Goal: Task Accomplishment & Management: Manage account settings

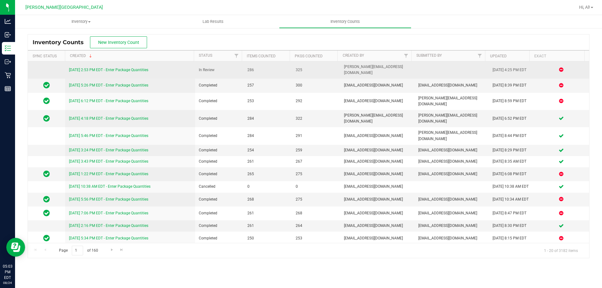
click at [139, 68] on link "8/24/25 2:53 PM EDT - Enter Package Quantities" at bounding box center [108, 70] width 79 height 4
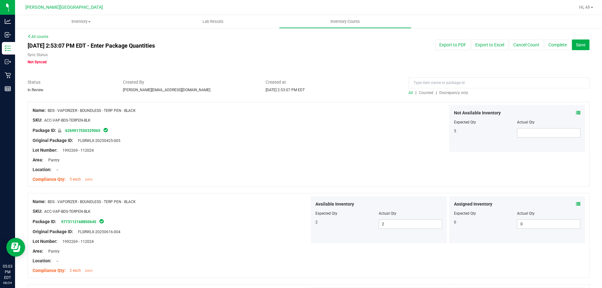
click at [445, 92] on span "Discrepancy only" at bounding box center [453, 93] width 29 height 4
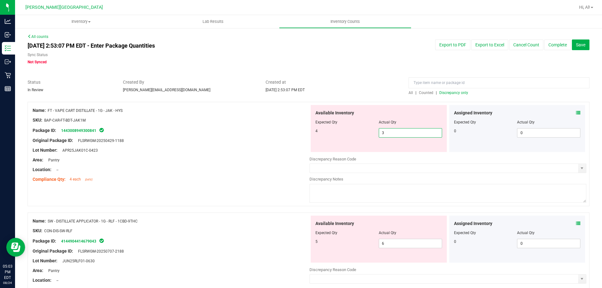
click at [393, 135] on span "3 3" at bounding box center [409, 132] width 63 height 9
click at [393, 135] on input "3" at bounding box center [410, 132] width 63 height 9
type input "4"
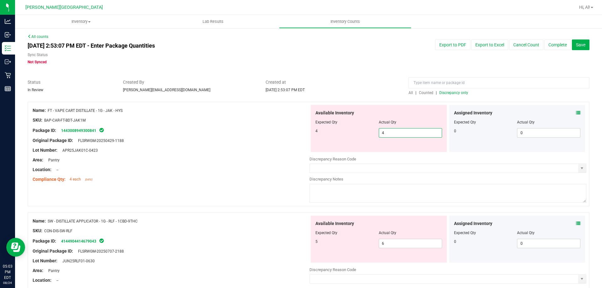
type input "4"
click at [243, 138] on div "Original Package ID: FLSRWGM-20250429-1188" at bounding box center [171, 140] width 277 height 7
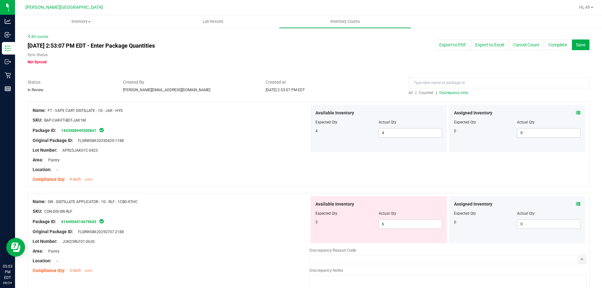
click at [576, 206] on icon at bounding box center [578, 204] width 4 height 4
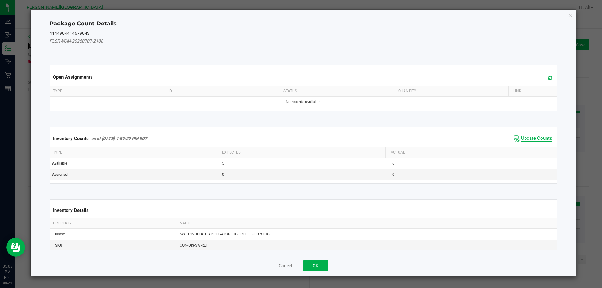
click at [530, 136] on span "Update Counts" at bounding box center [536, 138] width 31 height 6
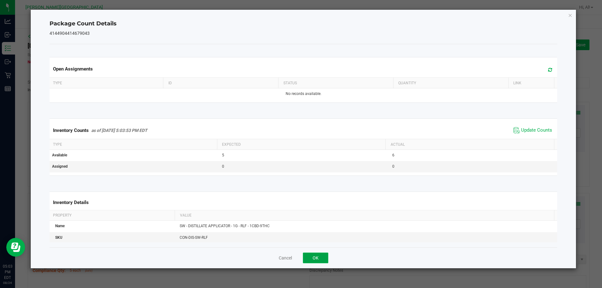
click at [313, 254] on button "OK" at bounding box center [315, 258] width 25 height 11
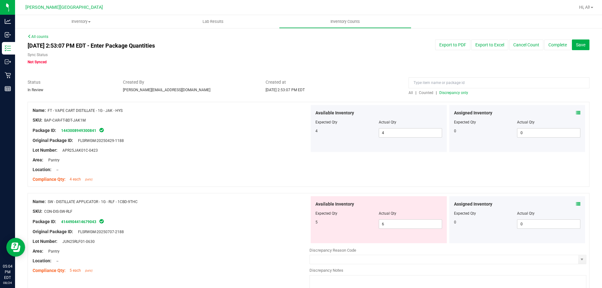
click at [412, 229] on div "Available Inventory Expected Qty Actual Qty 5 6 6" at bounding box center [378, 219] width 136 height 47
click at [411, 221] on span "6 6" at bounding box center [409, 223] width 63 height 9
type input "5"
click at [226, 222] on div "Package ID: 4144904414679043" at bounding box center [171, 222] width 277 height 8
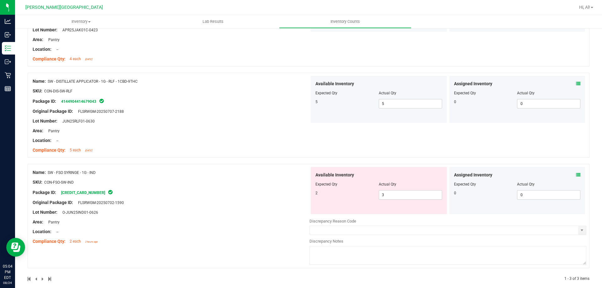
scroll to position [125, 0]
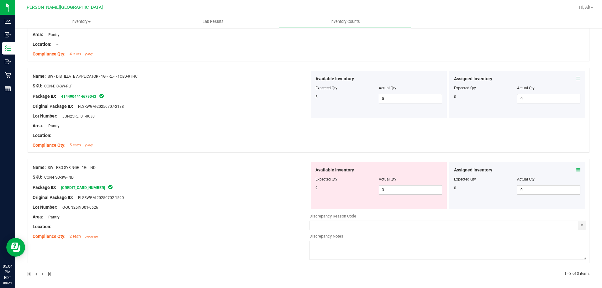
click at [235, 211] on div at bounding box center [171, 212] width 277 height 3
click at [576, 169] on icon at bounding box center [578, 170] width 4 height 4
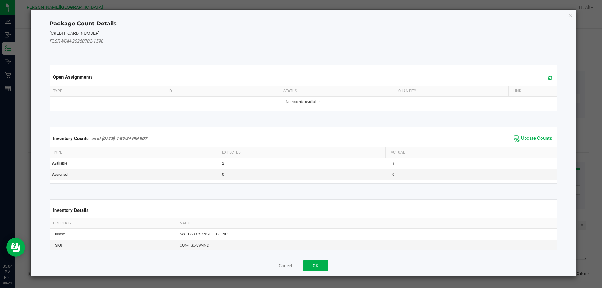
click at [528, 135] on span "Update Counts" at bounding box center [533, 138] width 42 height 9
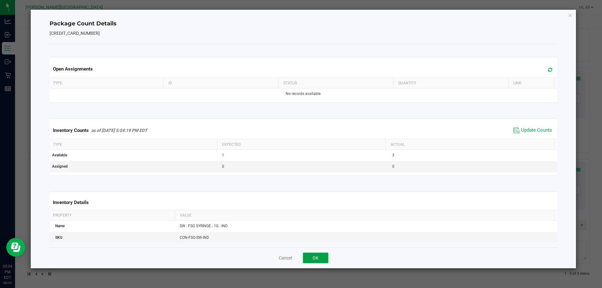
click at [305, 257] on button "OK" at bounding box center [315, 258] width 25 height 11
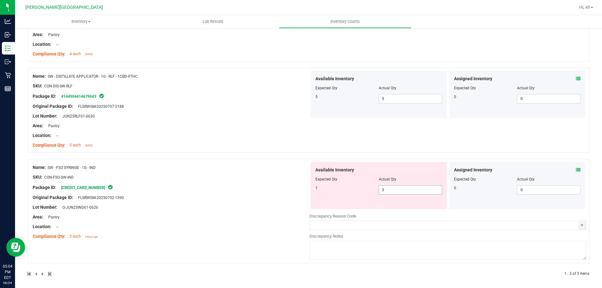
click at [413, 192] on span "3 3" at bounding box center [409, 189] width 63 height 9
click at [413, 192] on input "3" at bounding box center [410, 189] width 63 height 9
type input "1"
click at [256, 188] on div "Name: SW - FSO SYRINGE - 1G - IND SKU: CON-FSO-SW-IND Package ID: 3677380085867…" at bounding box center [171, 202] width 277 height 80
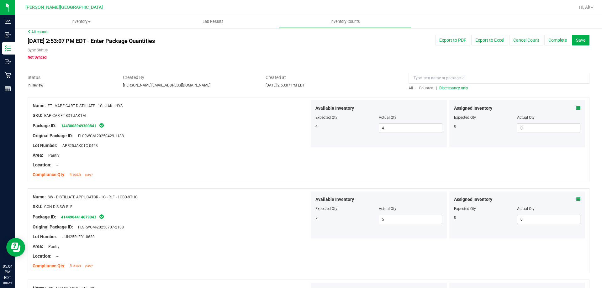
scroll to position [0, 0]
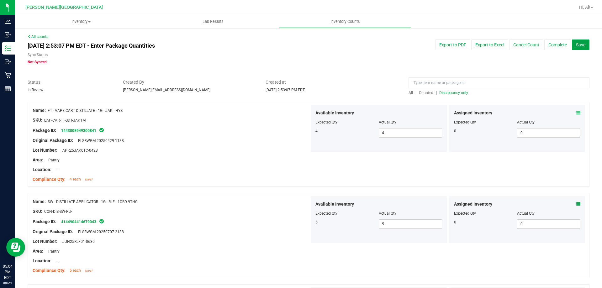
click at [580, 48] on button "Save" at bounding box center [580, 44] width 18 height 11
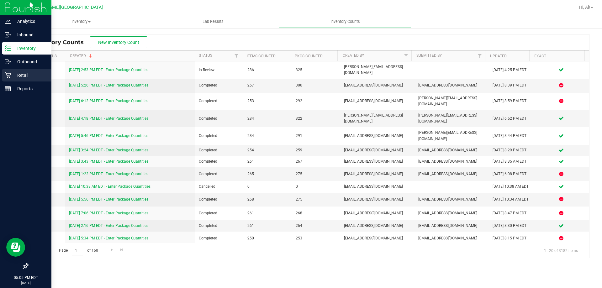
click at [26, 73] on p "Retail" at bounding box center [30, 75] width 38 height 8
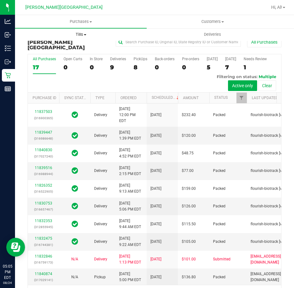
click at [76, 37] on span "Tills" at bounding box center [80, 35] width 131 height 6
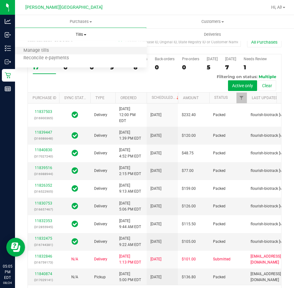
click at [73, 53] on li "Manage tills" at bounding box center [81, 51] width 132 height 8
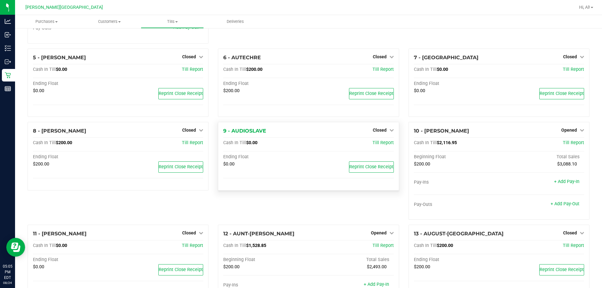
scroll to position [94, 0]
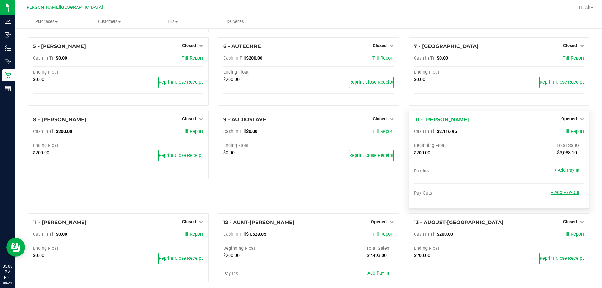
click at [560, 193] on link "+ Add Pay-Out" at bounding box center [564, 192] width 29 height 5
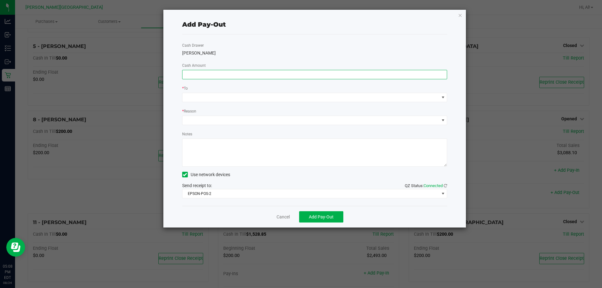
click at [292, 76] on input at bounding box center [314, 74] width 264 height 9
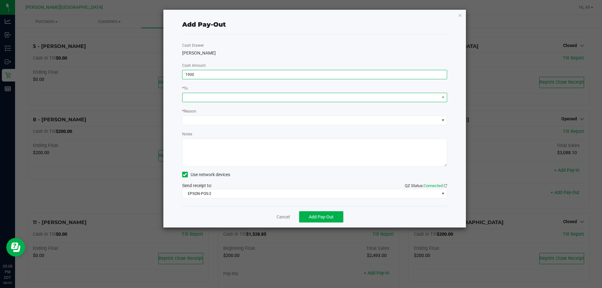
type input "$1,900.00"
click at [303, 93] on span at bounding box center [310, 97] width 257 height 9
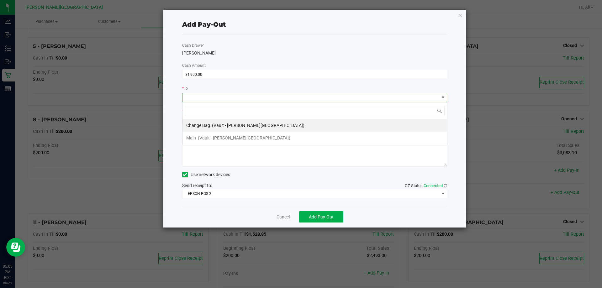
scroll to position [9, 265]
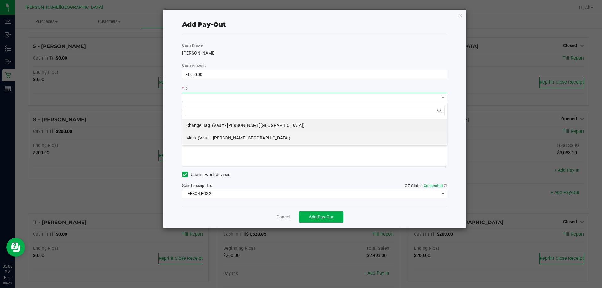
click at [277, 137] on li "Main (Vault - Bonita Springs)" at bounding box center [314, 138] width 264 height 13
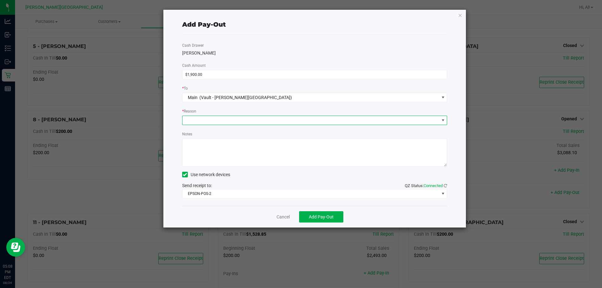
click at [273, 121] on span at bounding box center [310, 120] width 257 height 9
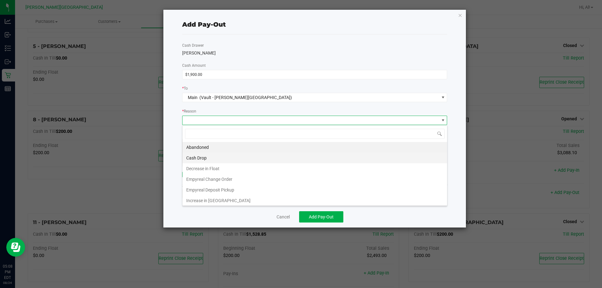
click at [244, 155] on li "Cash Drop" at bounding box center [314, 158] width 264 height 11
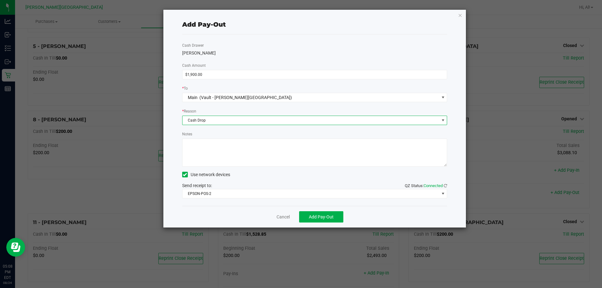
drag, startPoint x: 252, startPoint y: 200, endPoint x: 253, endPoint y: 190, distance: 9.8
click at [252, 200] on div "Cash Drawer CHARLES-EVANS Cash Amount $1,900.00 * To Main (Vault - Bonita Sprin…" at bounding box center [314, 119] width 265 height 171
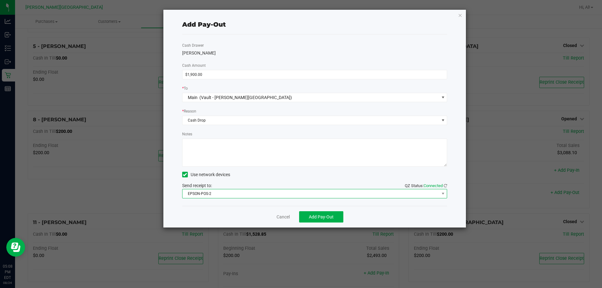
click at [253, 190] on span "EPSON-POS-2" at bounding box center [310, 193] width 257 height 9
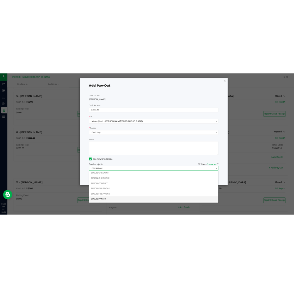
scroll to position [34, 0]
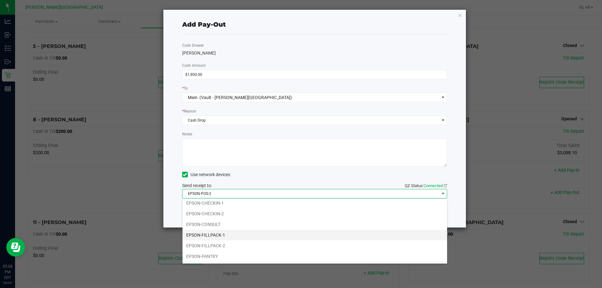
click at [247, 232] on li "EPSON-FILLPACK-1" at bounding box center [314, 235] width 264 height 11
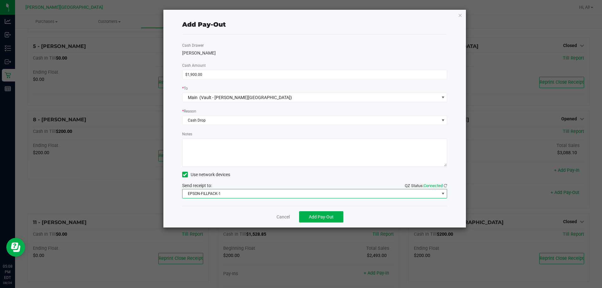
click at [248, 211] on div "Cancel Add Pay-Out" at bounding box center [314, 217] width 265 height 22
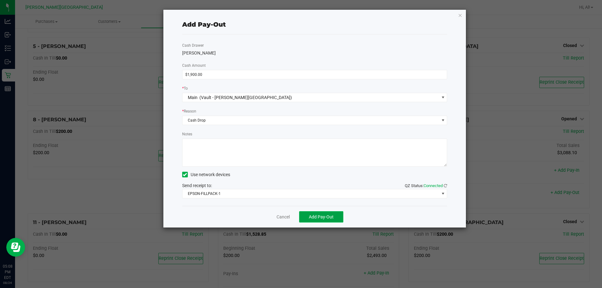
click at [325, 216] on span "Add Pay-Out" at bounding box center [321, 216] width 25 height 5
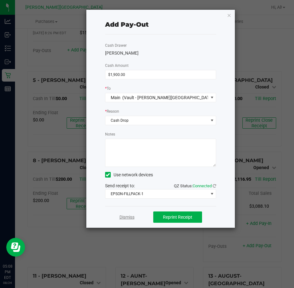
click at [130, 216] on link "Dismiss" at bounding box center [127, 217] width 15 height 7
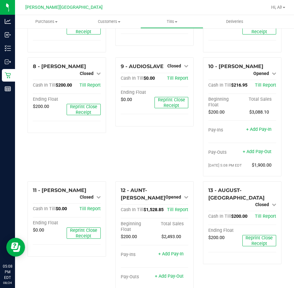
scroll to position [197, 0]
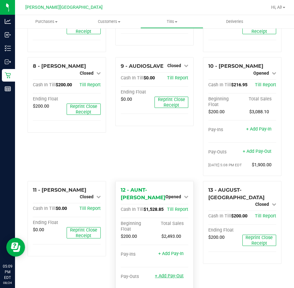
click at [163, 273] on link "+ Add Pay-Out" at bounding box center [169, 275] width 29 height 5
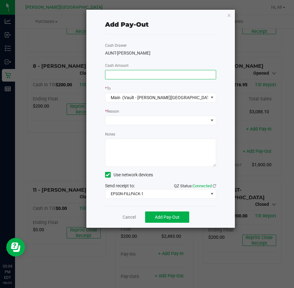
click at [153, 77] on input at bounding box center [161, 74] width 111 height 9
type input "$1,300.00"
click at [151, 118] on span at bounding box center [157, 120] width 103 height 9
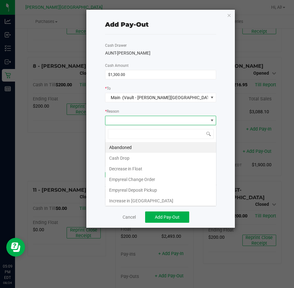
scroll to position [9, 111]
click at [230, 14] on icon "button" at bounding box center [229, 15] width 4 height 8
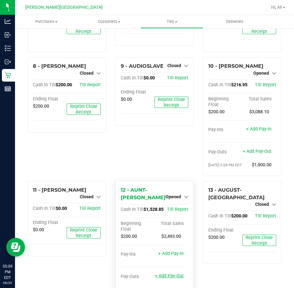
click at [162, 273] on link "+ Add Pay-Out" at bounding box center [169, 275] width 29 height 5
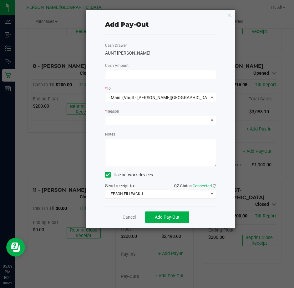
click at [165, 79] on div "Cash Drawer AUNT-SARAH Cash Amount * To Main (Vault - Bonita Springs) * Reason …" at bounding box center [161, 119] width 112 height 171
click at [164, 74] on input at bounding box center [161, 74] width 111 height 9
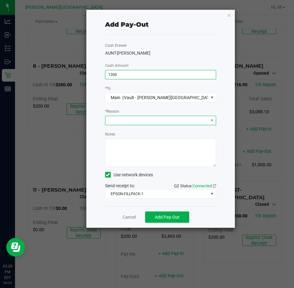
type input "$1,300.00"
click at [183, 117] on span at bounding box center [157, 120] width 103 height 9
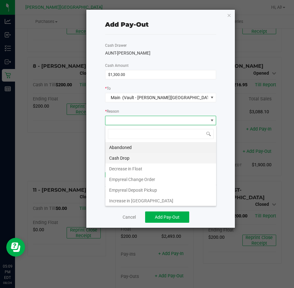
click at [141, 159] on li "Cash Drop" at bounding box center [161, 158] width 111 height 11
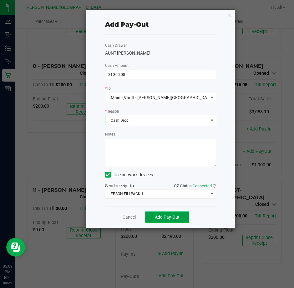
click at [169, 215] on span "Add Pay-Out" at bounding box center [167, 216] width 25 height 5
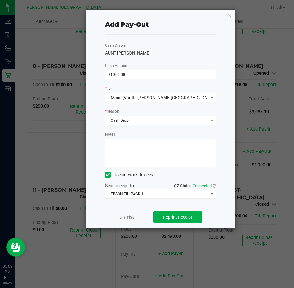
click at [127, 215] on link "Dismiss" at bounding box center [127, 217] width 15 height 7
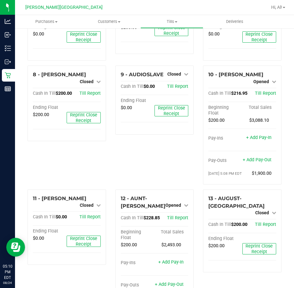
scroll to position [206, 0]
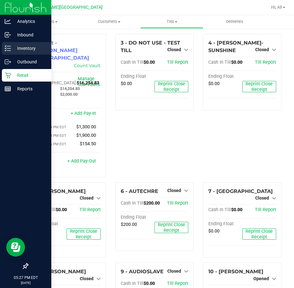
click at [12, 53] on div "Inventory" at bounding box center [26, 48] width 49 height 13
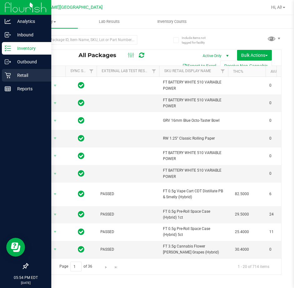
click at [13, 76] on p "Retail" at bounding box center [30, 75] width 38 height 8
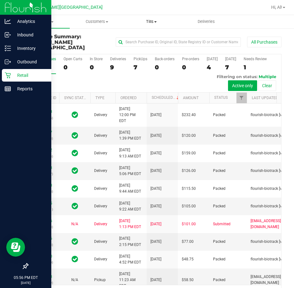
drag, startPoint x: 150, startPoint y: 16, endPoint x: 150, endPoint y: 25, distance: 8.5
click at [150, 16] on uib-tab-heading "Tills Manage tills Reconcile e-payments" at bounding box center [152, 21] width 54 height 13
click at [153, 33] on ul "Manage tills Reconcile e-payments" at bounding box center [155, 42] width 62 height 26
click at [154, 38] on span "Manage tills" at bounding box center [145, 37] width 42 height 5
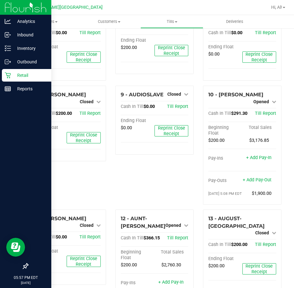
scroll to position [188, 0]
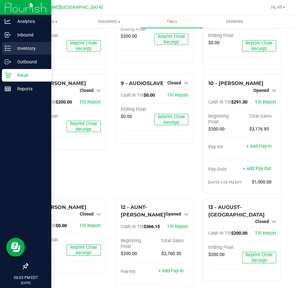
click at [29, 49] on p "Inventory" at bounding box center [30, 48] width 38 height 8
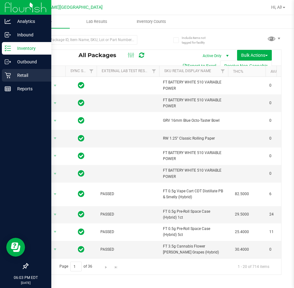
click at [14, 74] on p "Retail" at bounding box center [30, 75] width 38 height 8
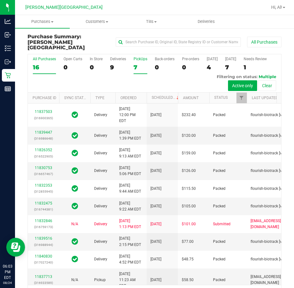
click at [138, 68] on label "PickUps 7" at bounding box center [141, 65] width 14 height 17
click at [0, 0] on input "PickUps 7" at bounding box center [0, 0] width 0 height 0
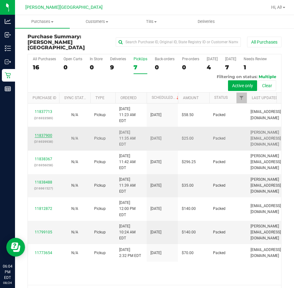
click at [48, 138] on link "11837900" at bounding box center [44, 135] width 18 height 4
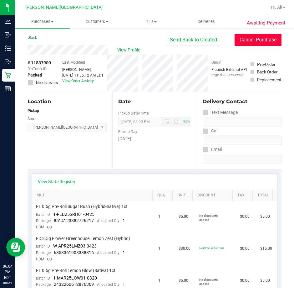
click at [249, 44] on button "Cancel Purchase" at bounding box center [258, 40] width 47 height 12
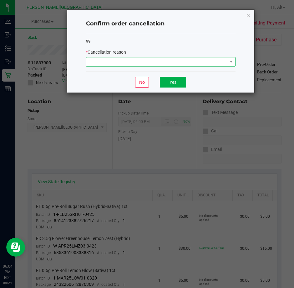
click at [173, 59] on span at bounding box center [156, 61] width 141 height 9
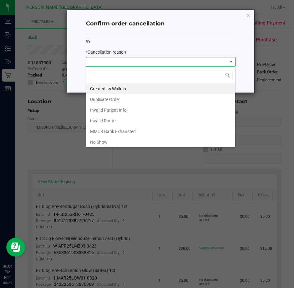
scroll to position [9, 150]
click at [134, 140] on li "No Show" at bounding box center [160, 142] width 149 height 11
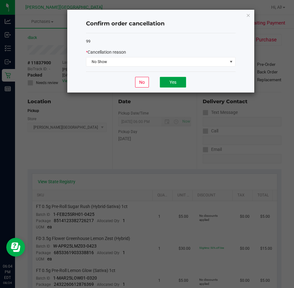
click at [176, 80] on button "Yes" at bounding box center [173, 82] width 26 height 11
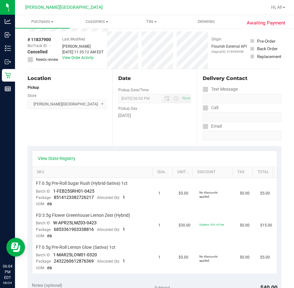
scroll to position [0, 0]
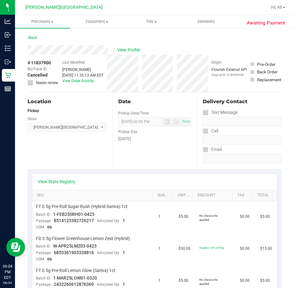
click at [32, 34] on div "Back" at bounding box center [32, 38] width 9 height 8
click at [34, 39] on link "Back" at bounding box center [32, 37] width 9 height 4
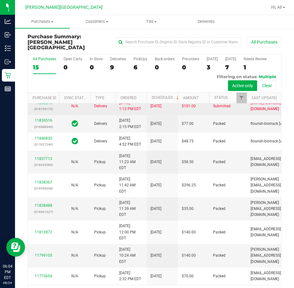
scroll to position [251, 0]
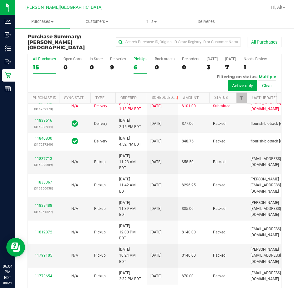
click at [144, 64] on div "6" at bounding box center [141, 67] width 14 height 7
click at [0, 0] on input "PickUps 6" at bounding box center [0, 0] width 0 height 0
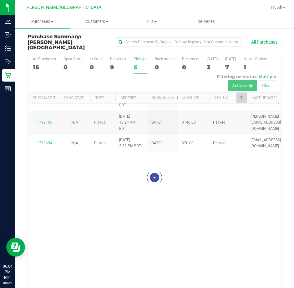
scroll to position [0, 0]
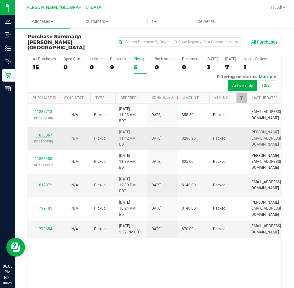
click at [47, 137] on link "11838367" at bounding box center [44, 135] width 18 height 4
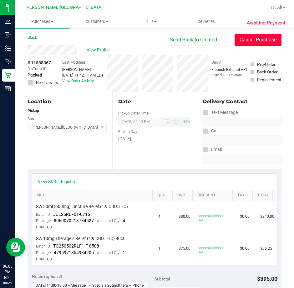
click at [252, 39] on button "Cancel Purchase" at bounding box center [258, 40] width 47 height 12
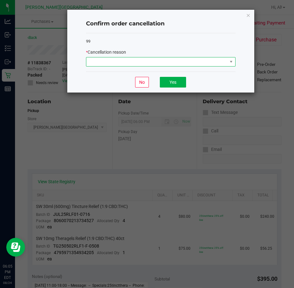
click at [130, 65] on span at bounding box center [156, 61] width 141 height 9
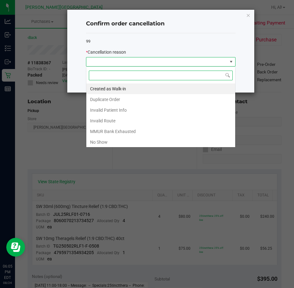
scroll to position [9, 150]
click at [103, 143] on li "No Show" at bounding box center [160, 142] width 149 height 11
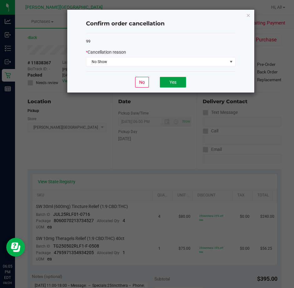
click at [179, 81] on button "Yes" at bounding box center [173, 82] width 26 height 11
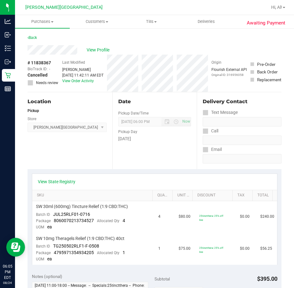
click at [90, 87] on div "Last Modified Al Nabil Aug 24, 2025 11:42:11 AM EDT View Order Activity" at bounding box center [82, 73] width 41 height 37
click at [37, 36] on link "Back" at bounding box center [32, 37] width 9 height 4
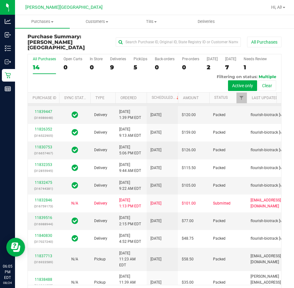
scroll to position [31, 0]
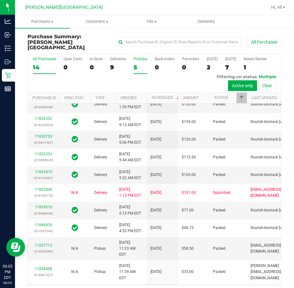
click at [141, 64] on div "5" at bounding box center [141, 67] width 14 height 7
click at [0, 0] on input "PickUps 5" at bounding box center [0, 0] width 0 height 0
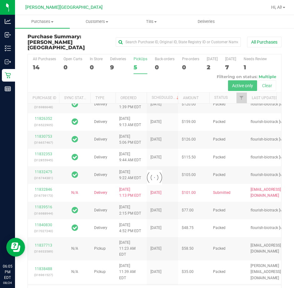
scroll to position [0, 0]
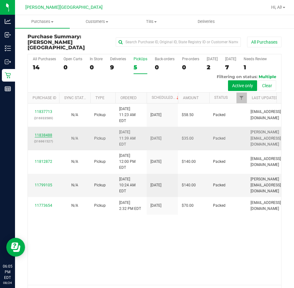
click at [47, 137] on link "11838488" at bounding box center [44, 135] width 18 height 4
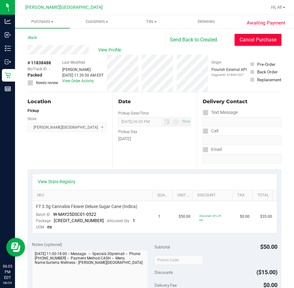
click at [262, 37] on button "Cancel Purchase" at bounding box center [258, 40] width 47 height 12
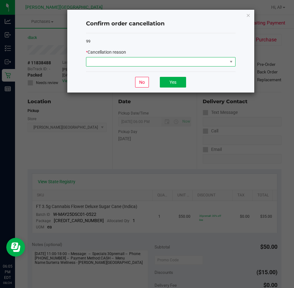
click at [145, 63] on span at bounding box center [156, 61] width 141 height 9
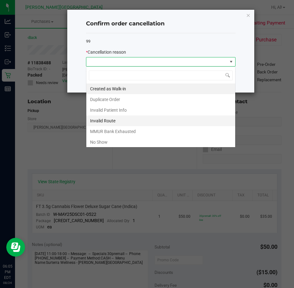
scroll to position [9, 150]
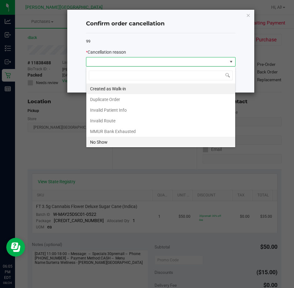
click at [119, 143] on li "No Show" at bounding box center [160, 142] width 149 height 11
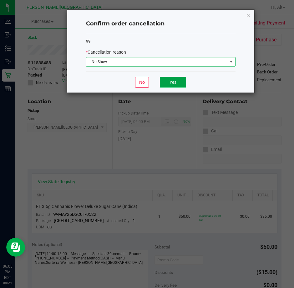
click at [184, 80] on button "Yes" at bounding box center [173, 82] width 26 height 11
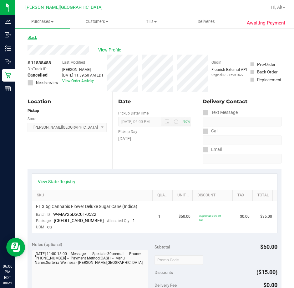
click at [35, 38] on link "Back" at bounding box center [32, 37] width 9 height 4
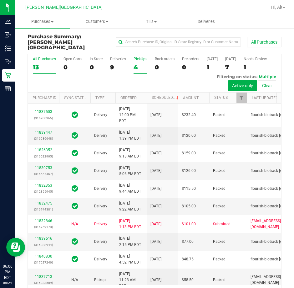
click at [141, 64] on div "4" at bounding box center [141, 67] width 14 height 7
click at [0, 0] on input "PickUps 4" at bounding box center [0, 0] width 0 height 0
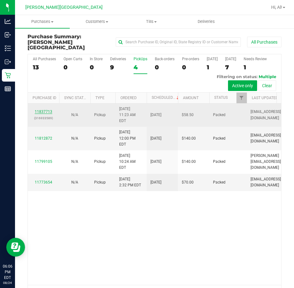
click at [45, 113] on link "11837713" at bounding box center [44, 111] width 18 height 4
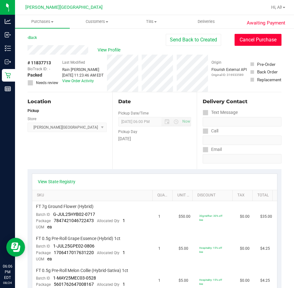
click at [265, 36] on button "Cancel Purchase" at bounding box center [258, 40] width 47 height 12
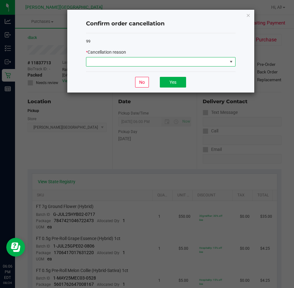
click at [123, 63] on span at bounding box center [156, 61] width 141 height 9
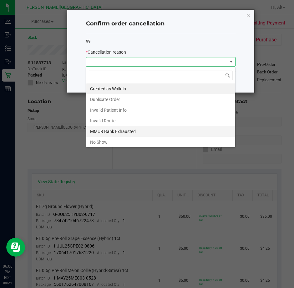
scroll to position [9, 150]
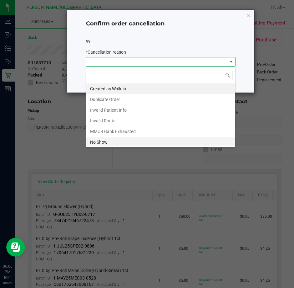
click at [107, 140] on li "No Show" at bounding box center [160, 142] width 149 height 11
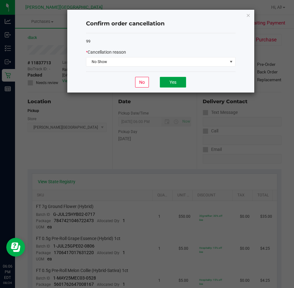
click at [170, 77] on button "Yes" at bounding box center [173, 82] width 26 height 11
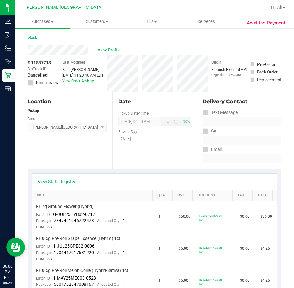
click at [31, 36] on link "Back" at bounding box center [32, 37] width 9 height 4
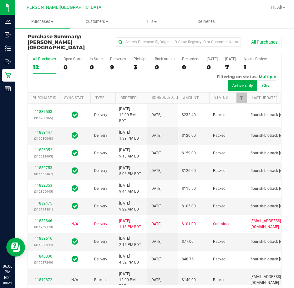
click at [131, 59] on div "All Purchases 12 Open Carts 0 In Store 0 Deliveries 9 PickUps 3 Back-orders 0 P…" at bounding box center [155, 73] width 254 height 38
click at [134, 64] on div "3" at bounding box center [141, 67] width 14 height 7
click at [0, 0] on input "PickUps 3" at bounding box center [0, 0] width 0 height 0
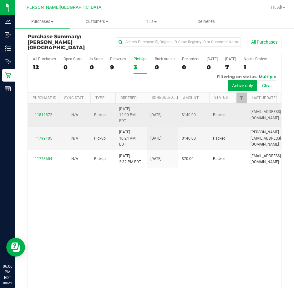
click at [47, 112] on link "11812872" at bounding box center [44, 114] width 18 height 4
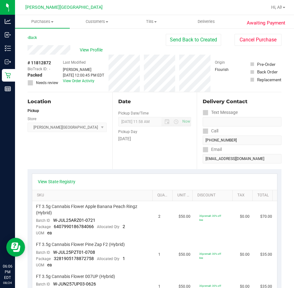
click at [29, 40] on div "Back" at bounding box center [32, 38] width 9 height 8
click at [32, 37] on link "Back" at bounding box center [32, 37] width 9 height 4
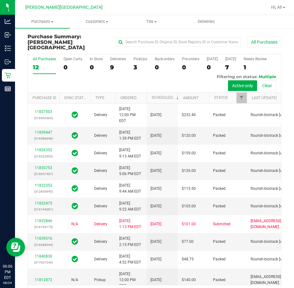
click at [128, 60] on div "All Purchases 12 Open Carts 0 In Store 0 Deliveries 9 PickUps 3 Back-orders 0 P…" at bounding box center [155, 73] width 254 height 38
click at [133, 61] on div "All Purchases 12 Open Carts 0 In Store 0 Deliveries 9 PickUps 3 Back-orders 0 P…" at bounding box center [155, 73] width 254 height 38
click at [134, 64] on div "3" at bounding box center [141, 67] width 14 height 7
click at [0, 0] on input "PickUps 3" at bounding box center [0, 0] width 0 height 0
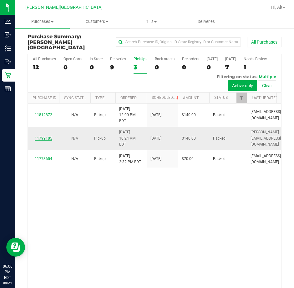
click at [48, 137] on link "11799105" at bounding box center [44, 138] width 18 height 4
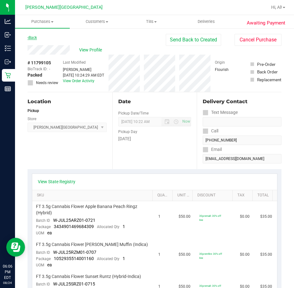
click at [35, 35] on link "Back" at bounding box center [32, 37] width 9 height 4
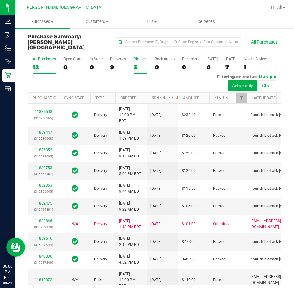
click at [142, 66] on label "PickUps 3" at bounding box center [141, 65] width 14 height 17
click at [0, 0] on input "PickUps 3" at bounding box center [0, 0] width 0 height 0
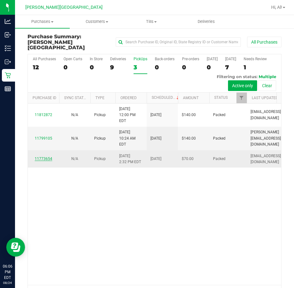
click at [48, 161] on link "11773654" at bounding box center [44, 158] width 18 height 4
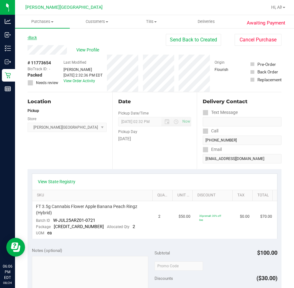
click at [34, 36] on link "Back" at bounding box center [32, 37] width 9 height 4
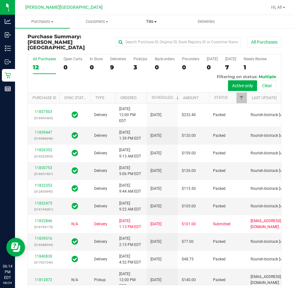
click at [152, 24] on span "Tills" at bounding box center [152, 22] width 54 height 6
click at [147, 36] on span "Manage tills" at bounding box center [145, 37] width 42 height 5
